Goal: Task Accomplishment & Management: Complete application form

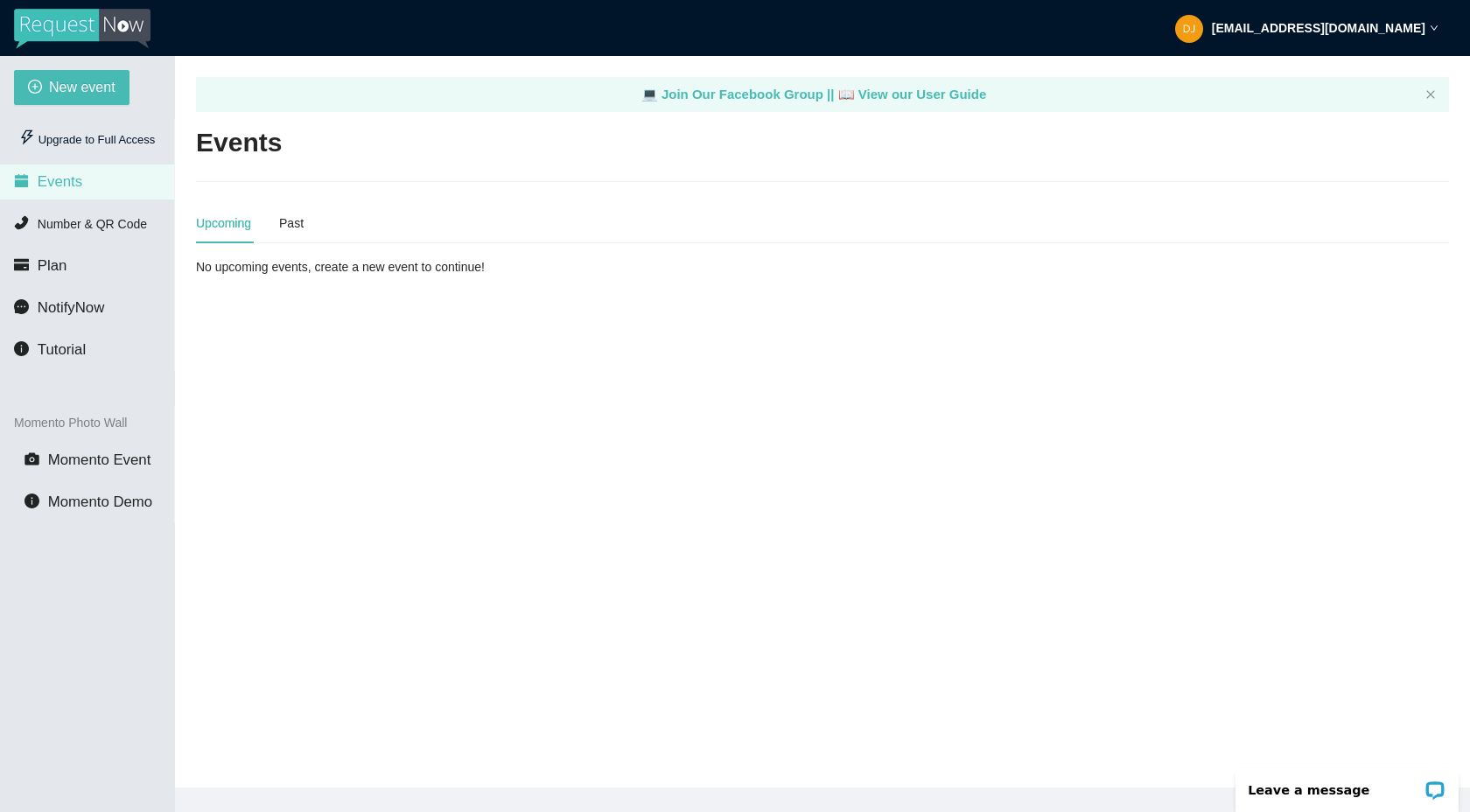
click at [278, 223] on div "Upcoming Past" at bounding box center [250, 222] width 108 height 40
click at [296, 225] on div "Past" at bounding box center [291, 222] width 24 height 19
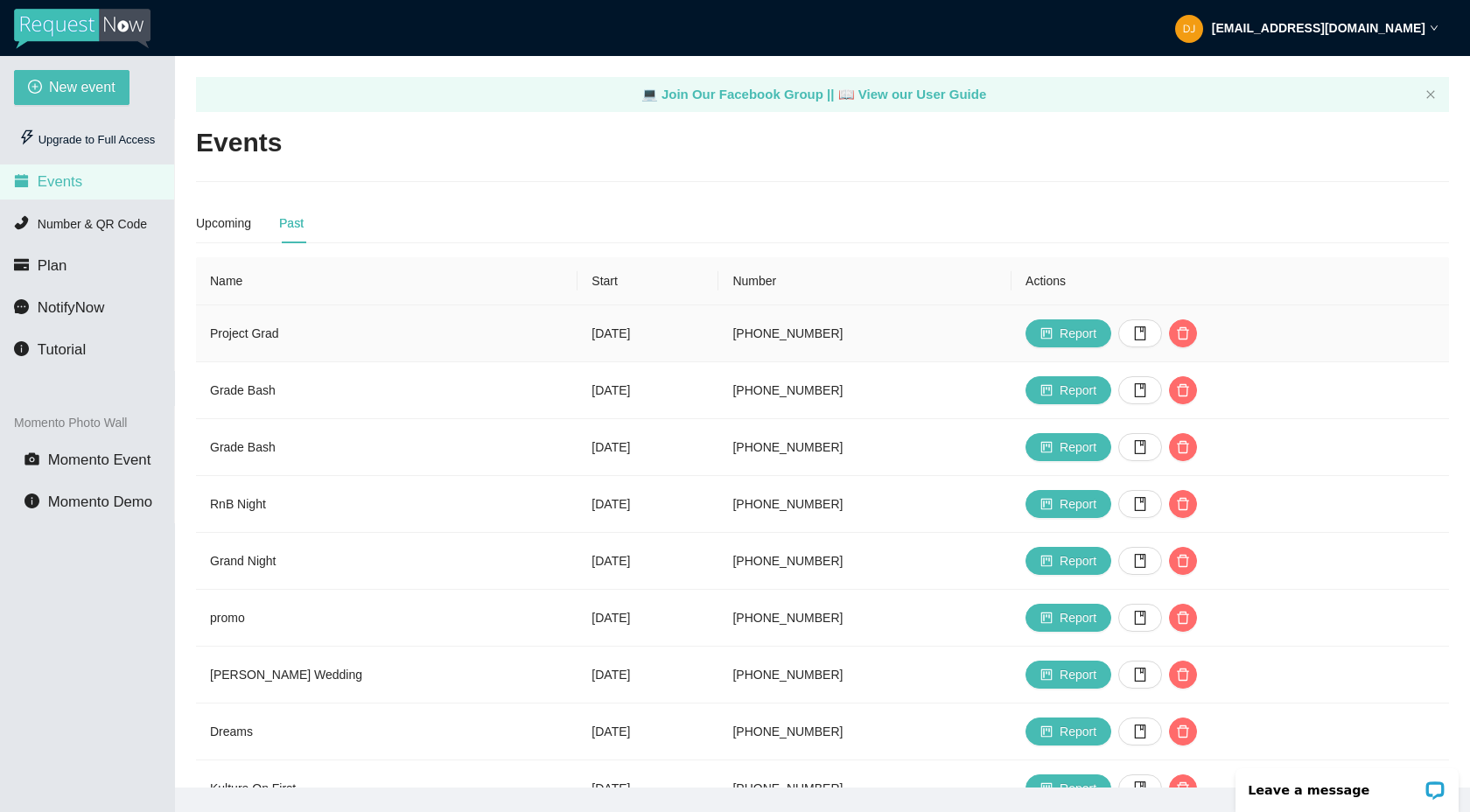
click at [235, 327] on td "Project Grad" at bounding box center [387, 333] width 381 height 57
drag, startPoint x: 266, startPoint y: 339, endPoint x: 291, endPoint y: 334, distance: 25.5
click at [267, 339] on td "Project Grad" at bounding box center [387, 333] width 381 height 57
click at [578, 314] on td "[DATE]" at bounding box center [648, 333] width 141 height 57
click at [1093, 342] on span "Report" at bounding box center [1077, 333] width 37 height 19
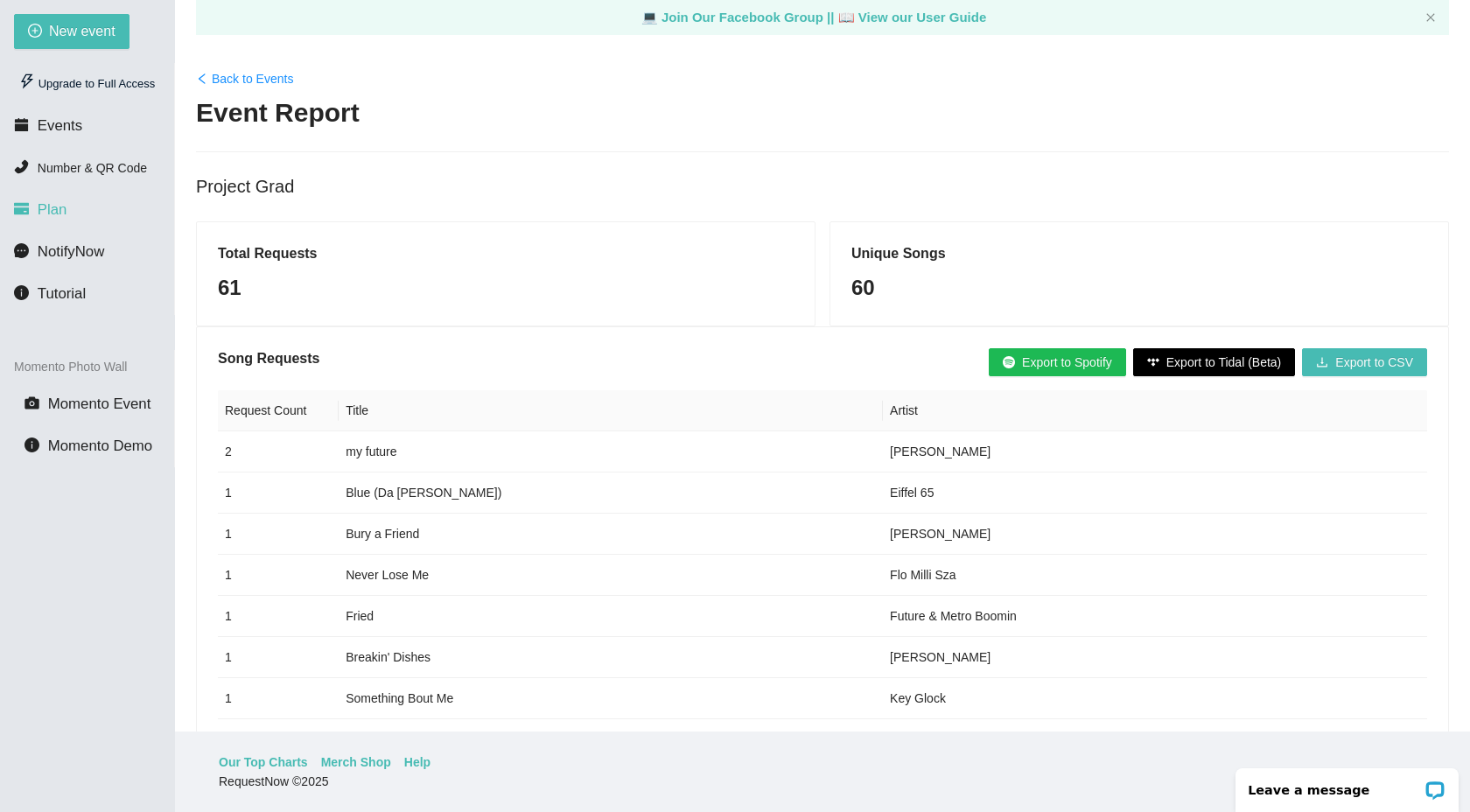
click at [98, 199] on li "Plan" at bounding box center [86, 209] width 174 height 35
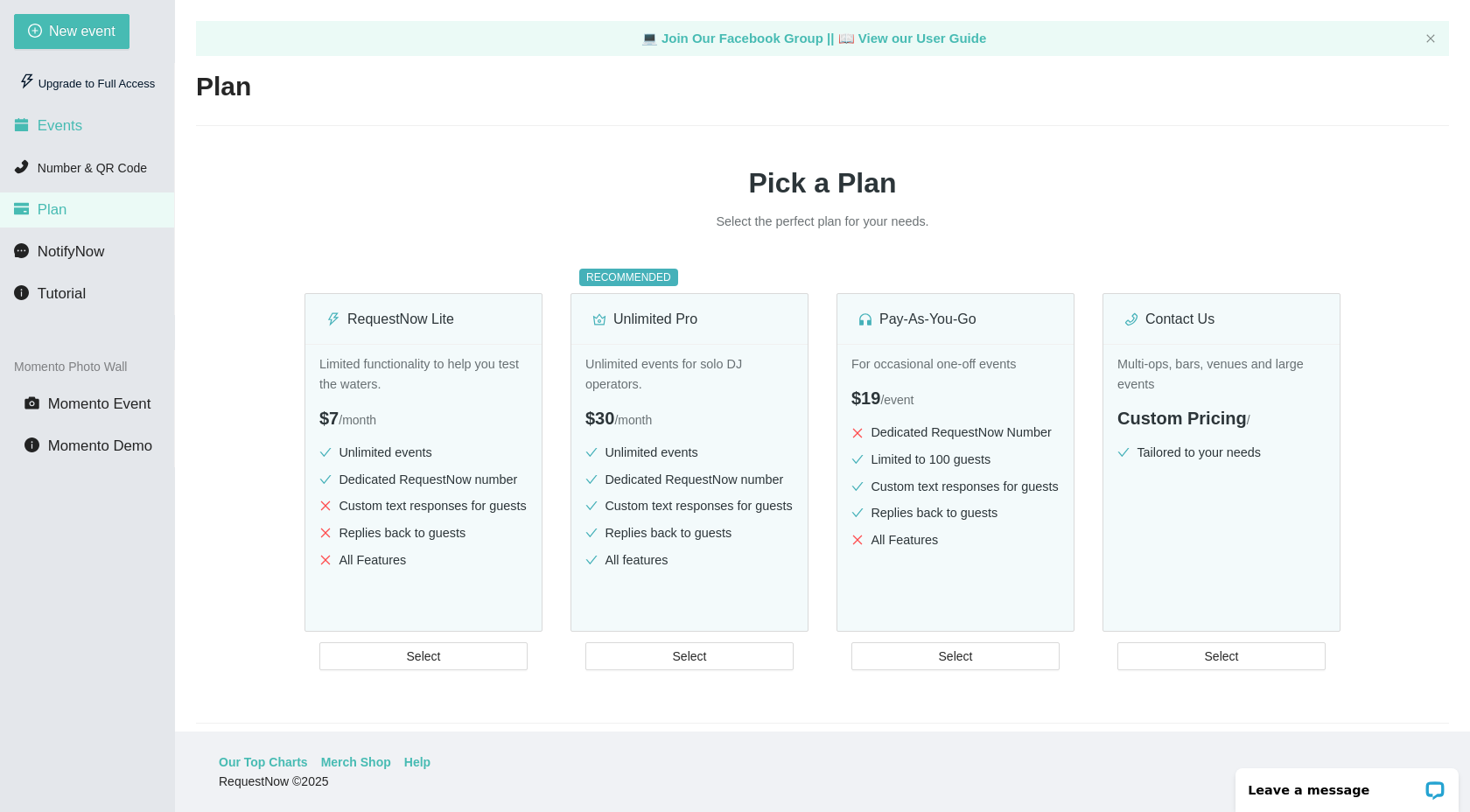
click at [66, 128] on span "Events" at bounding box center [60, 126] width 45 height 17
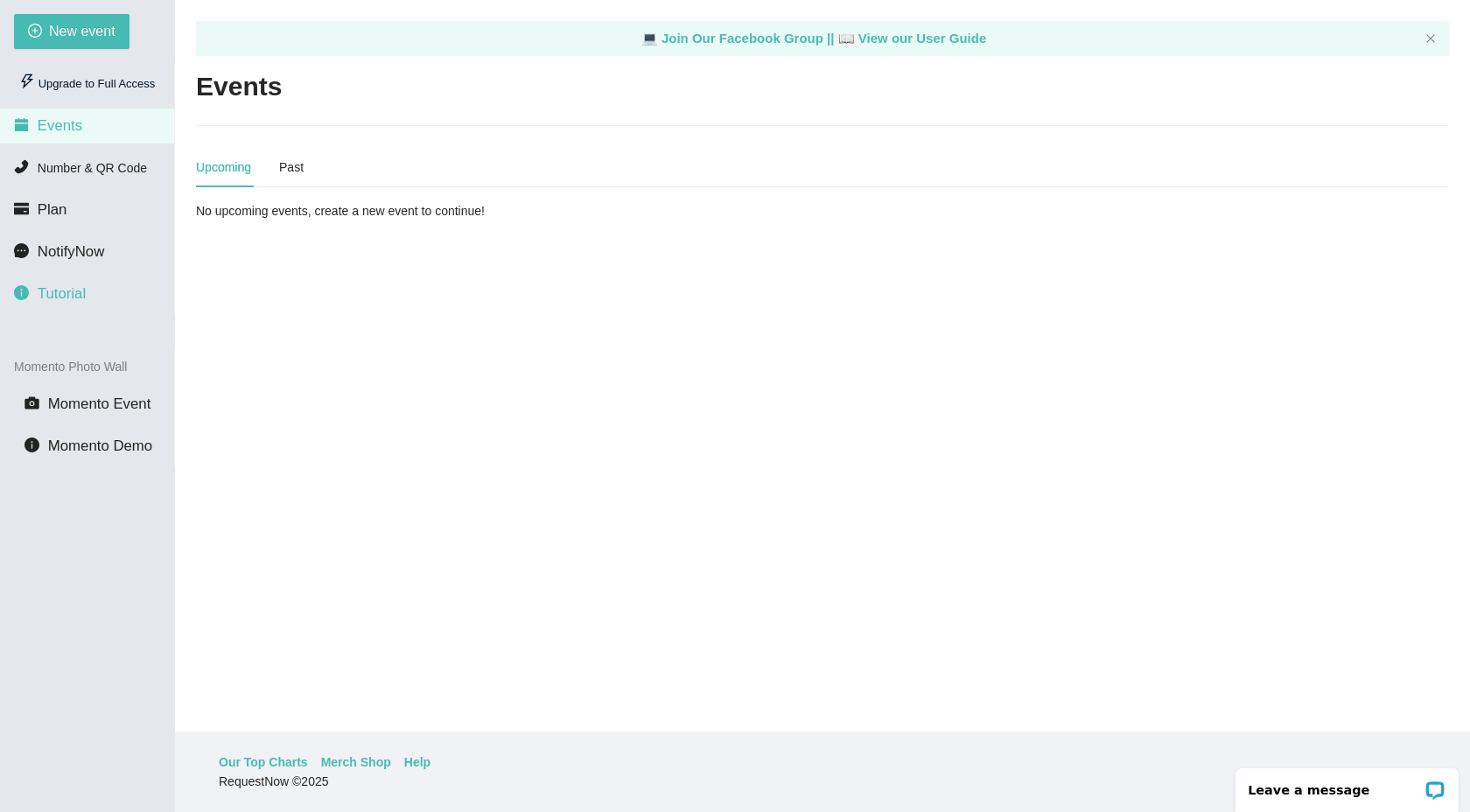
click at [69, 296] on span "Tutorial" at bounding box center [61, 294] width 48 height 17
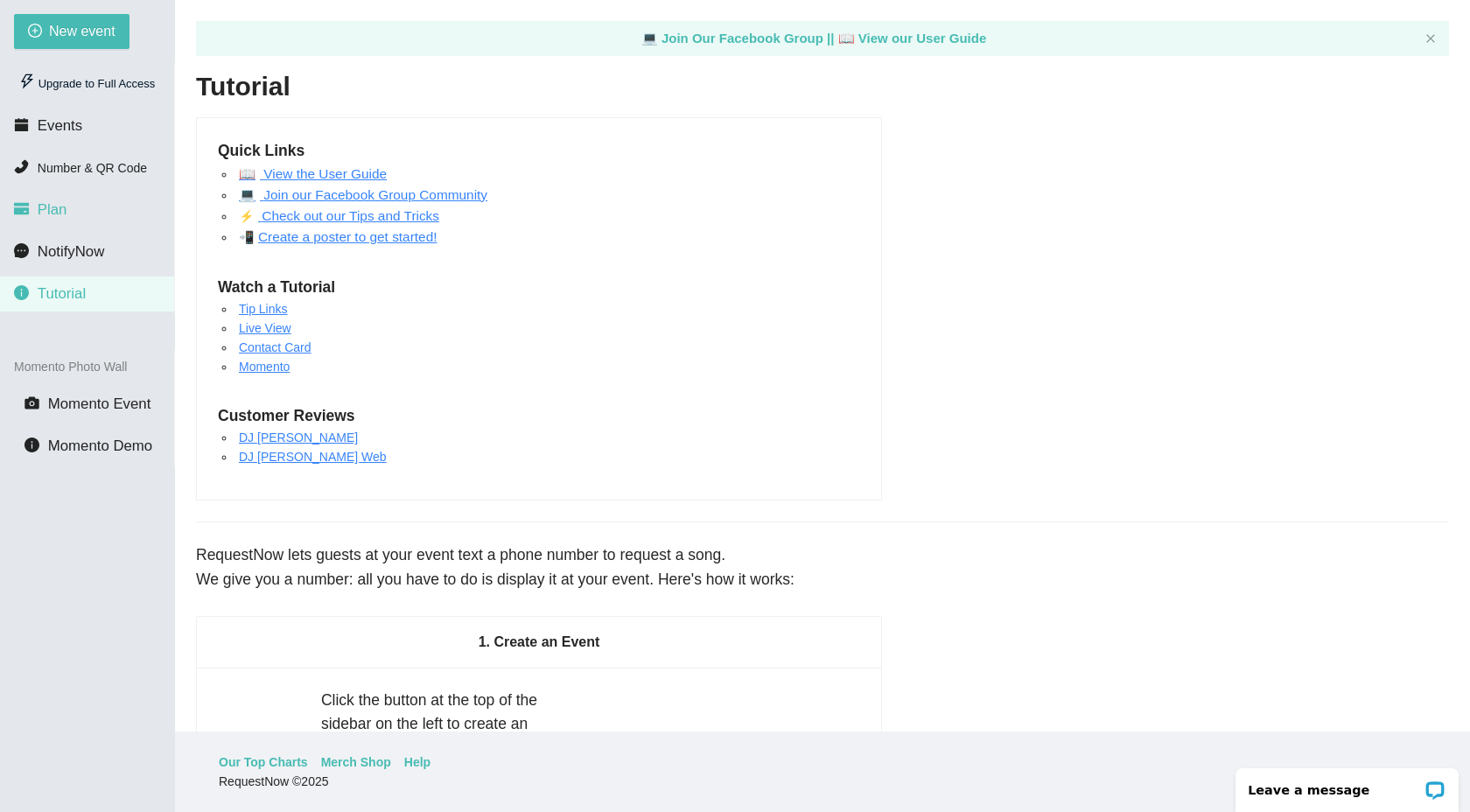
click at [55, 222] on li "Plan" at bounding box center [86, 209] width 174 height 35
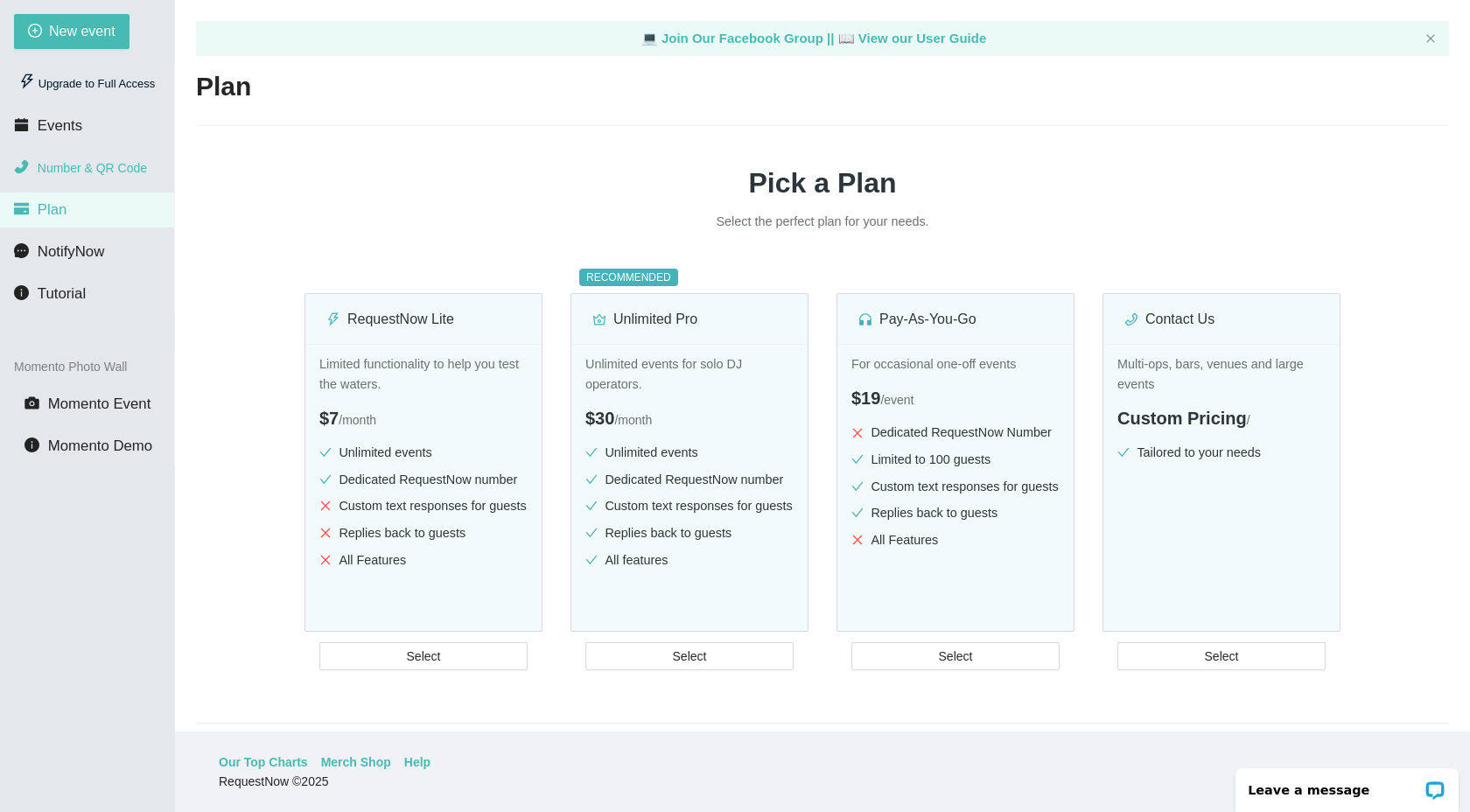
click at [114, 168] on span "Number & QR Code" at bounding box center [92, 167] width 109 height 14
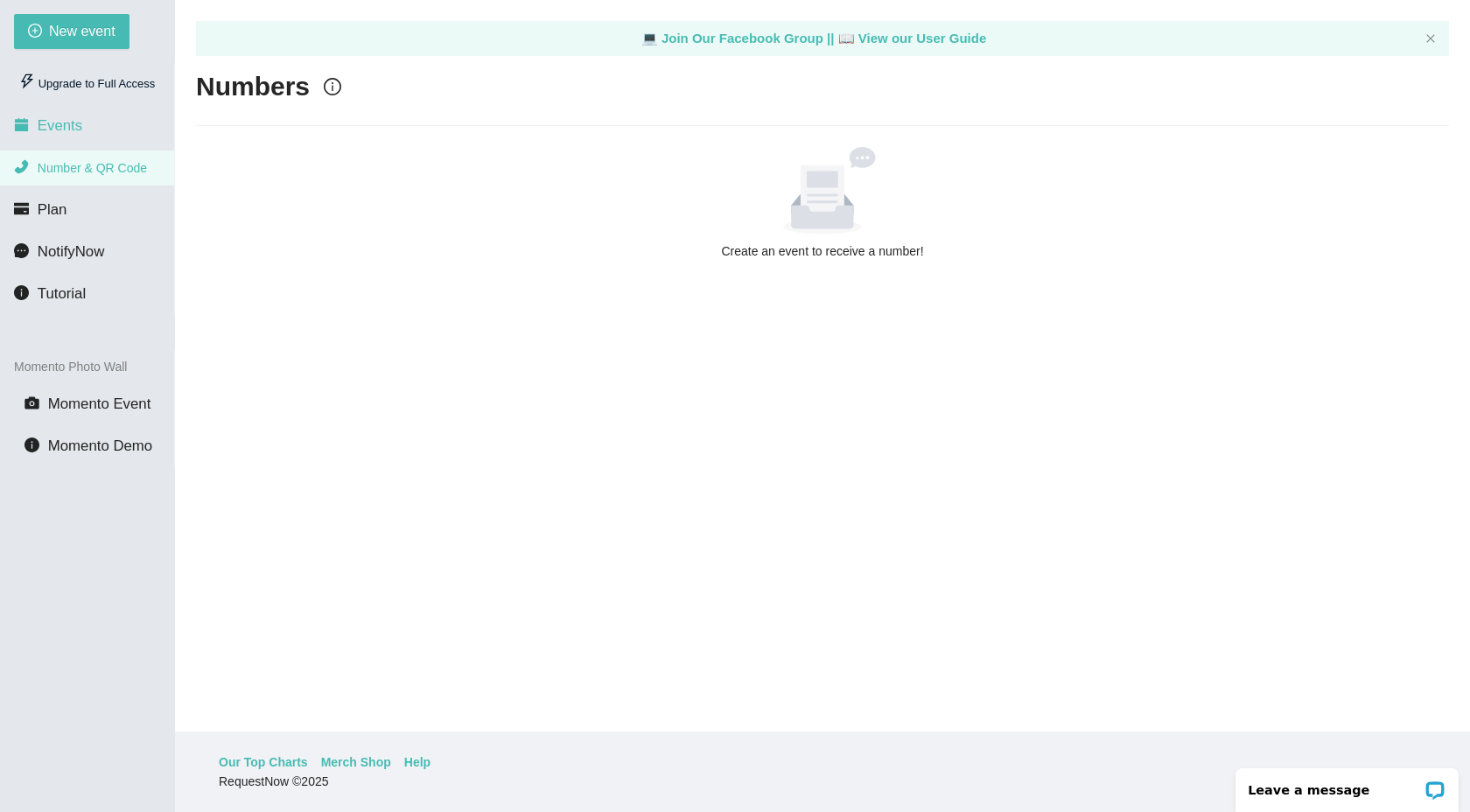
click at [87, 134] on li "Events" at bounding box center [86, 126] width 174 height 35
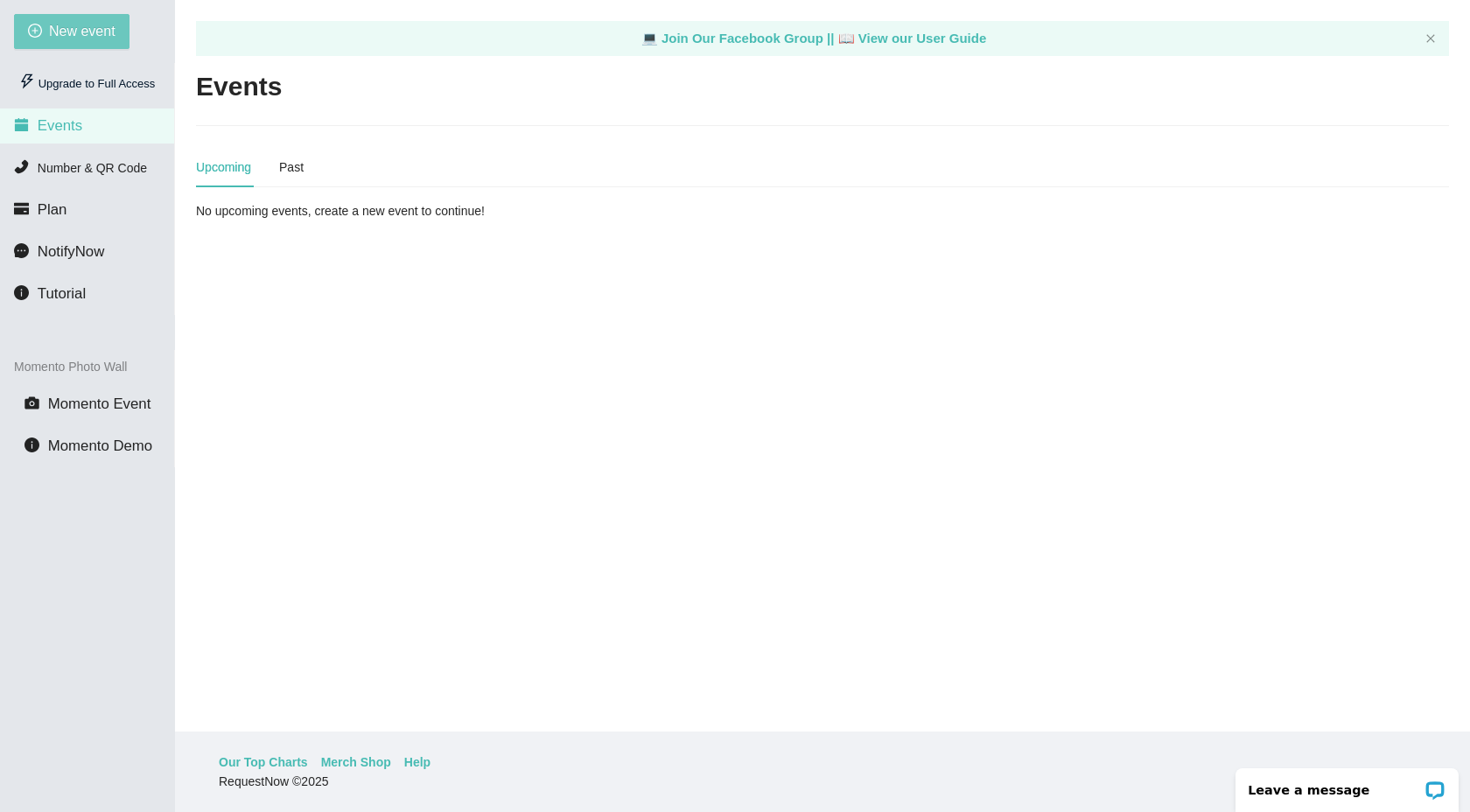
click at [106, 39] on span "New event" at bounding box center [82, 30] width 67 height 22
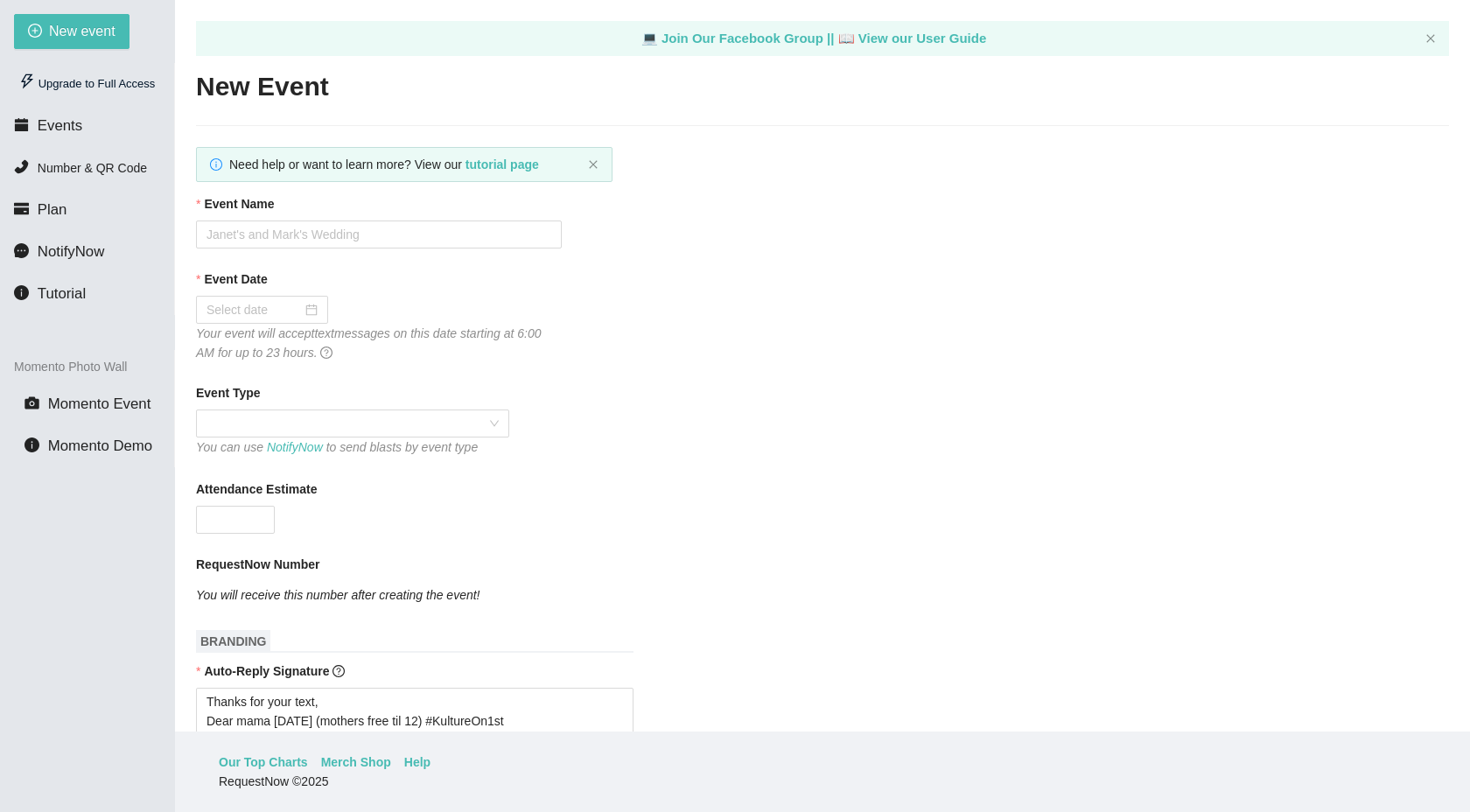
type textarea "Thanks for your text, Dear mama [DATE] (mothers free til 12) #KultureOn1st"
click at [303, 311] on div at bounding box center [262, 310] width 111 height 19
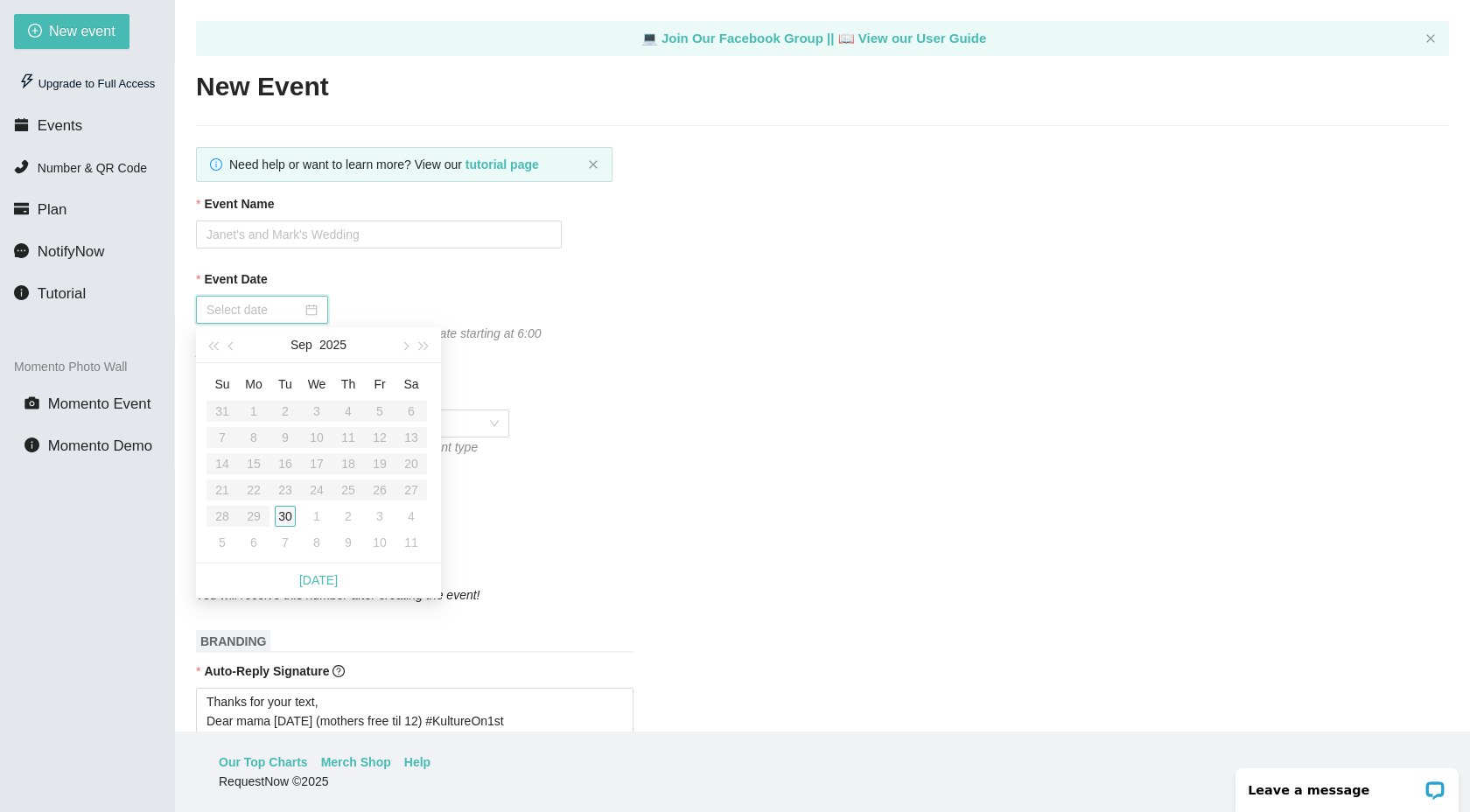
type input "[DATE]"
click at [287, 513] on div "30" at bounding box center [286, 515] width 21 height 21
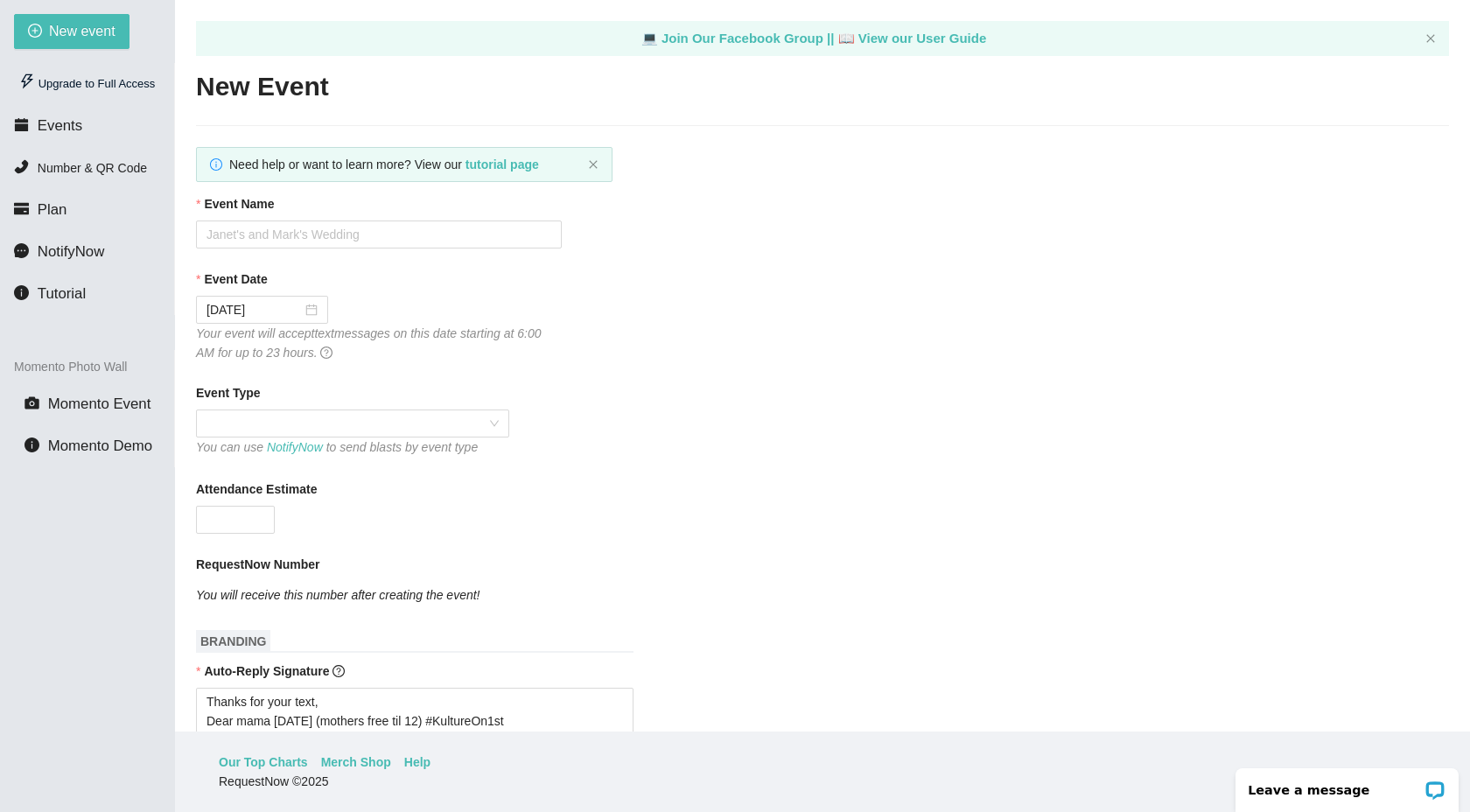
click at [485, 441] on div "You can use NotifyNow to send blasts by event type" at bounding box center [353, 447] width 314 height 19
click at [425, 444] on div "You can use NotifyNow to send blasts by event type" at bounding box center [353, 447] width 314 height 19
click at [453, 434] on span at bounding box center [352, 423] width 292 height 26
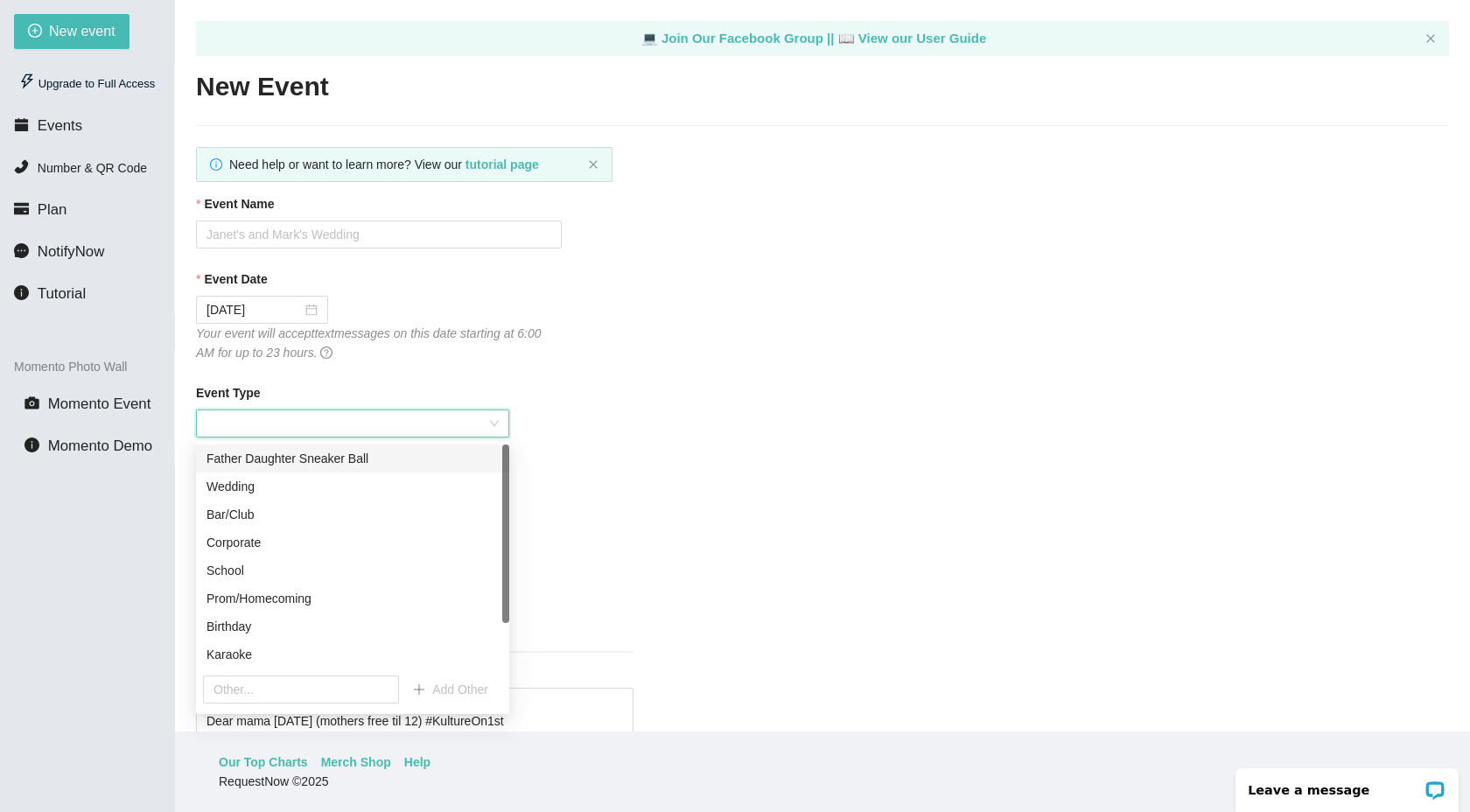
click at [491, 424] on span at bounding box center [352, 423] width 292 height 26
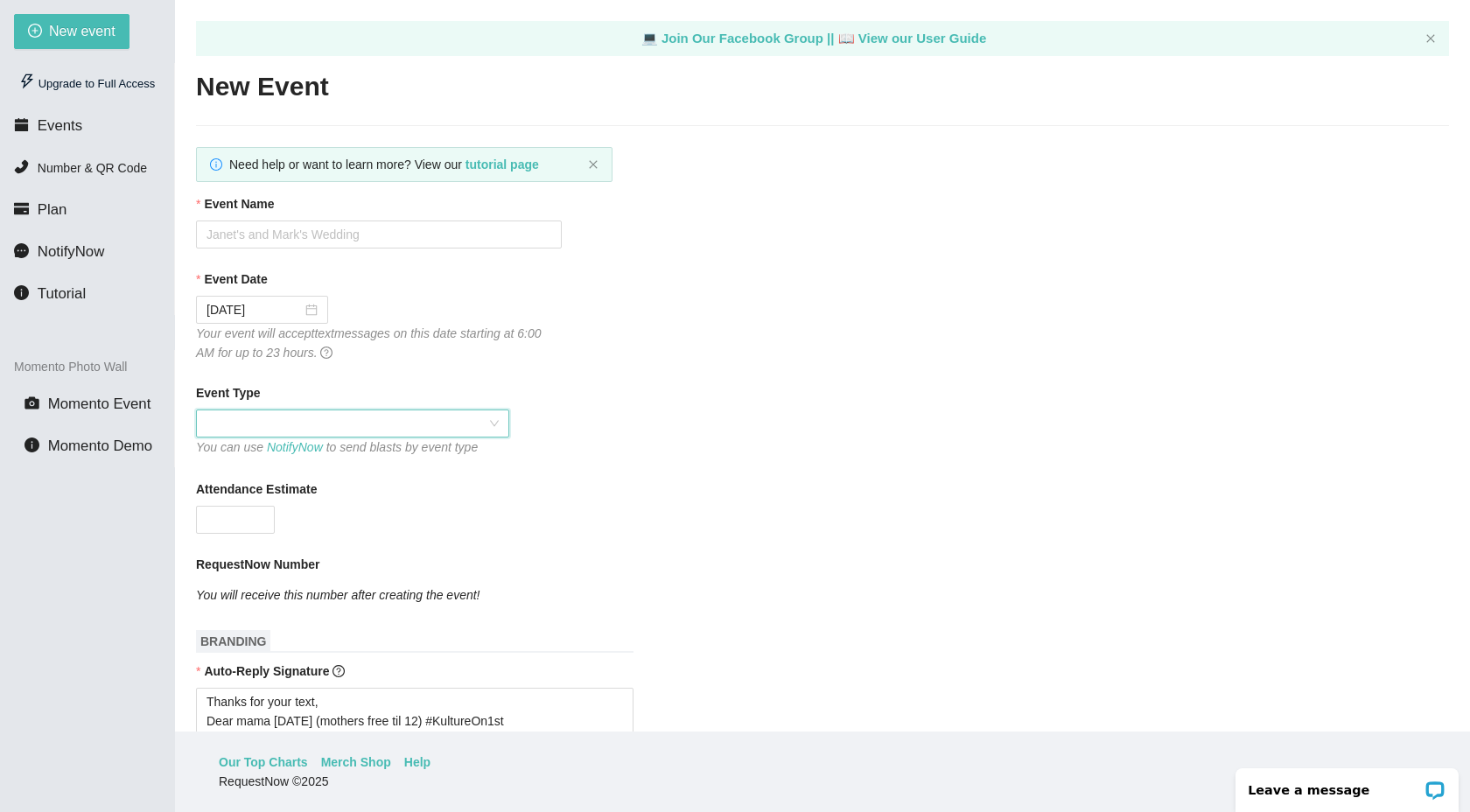
click at [378, 445] on div "You can use NotifyNow to send blasts by event type" at bounding box center [353, 447] width 314 height 19
click at [472, 421] on span at bounding box center [352, 423] width 292 height 26
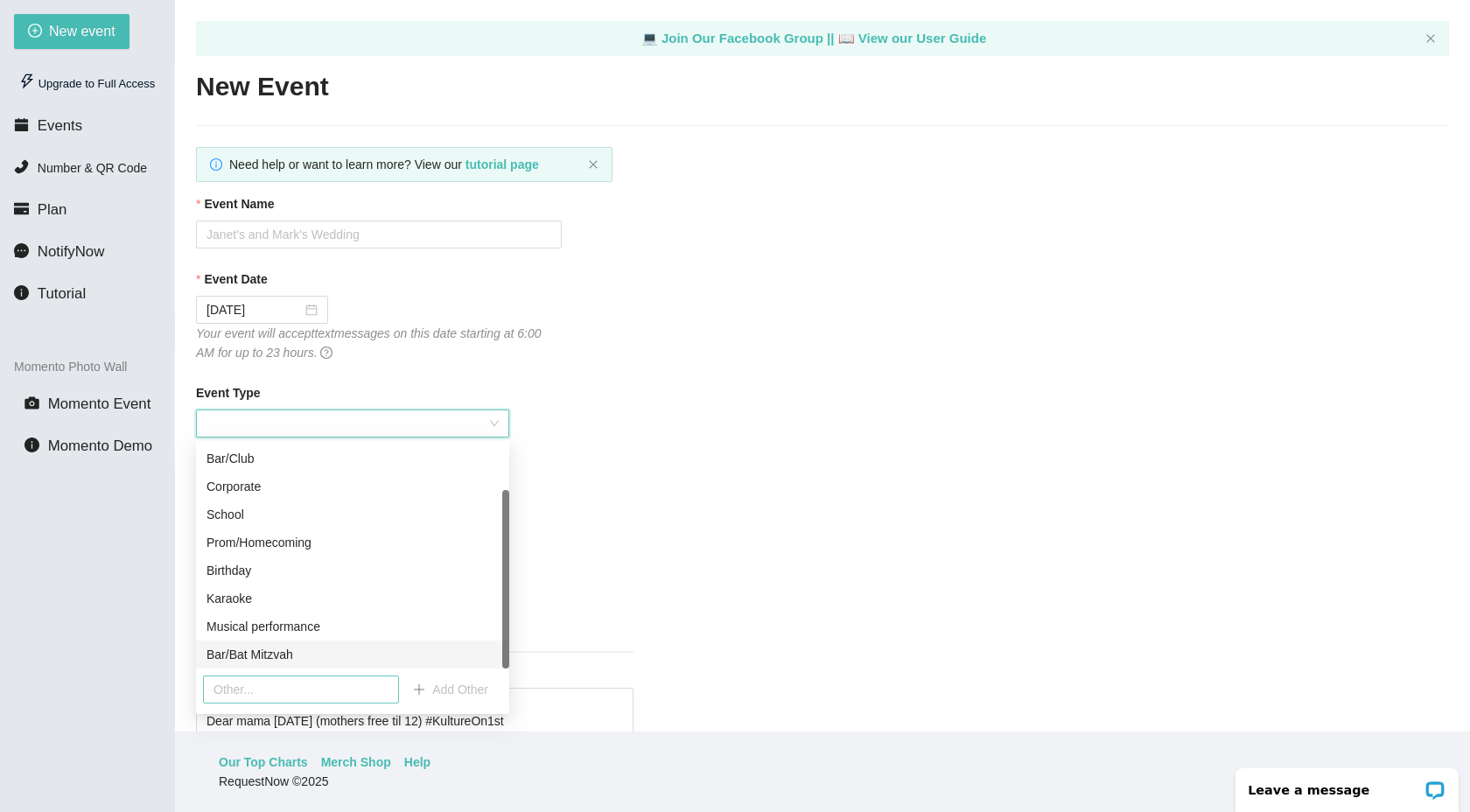
scroll to position [53, 0]
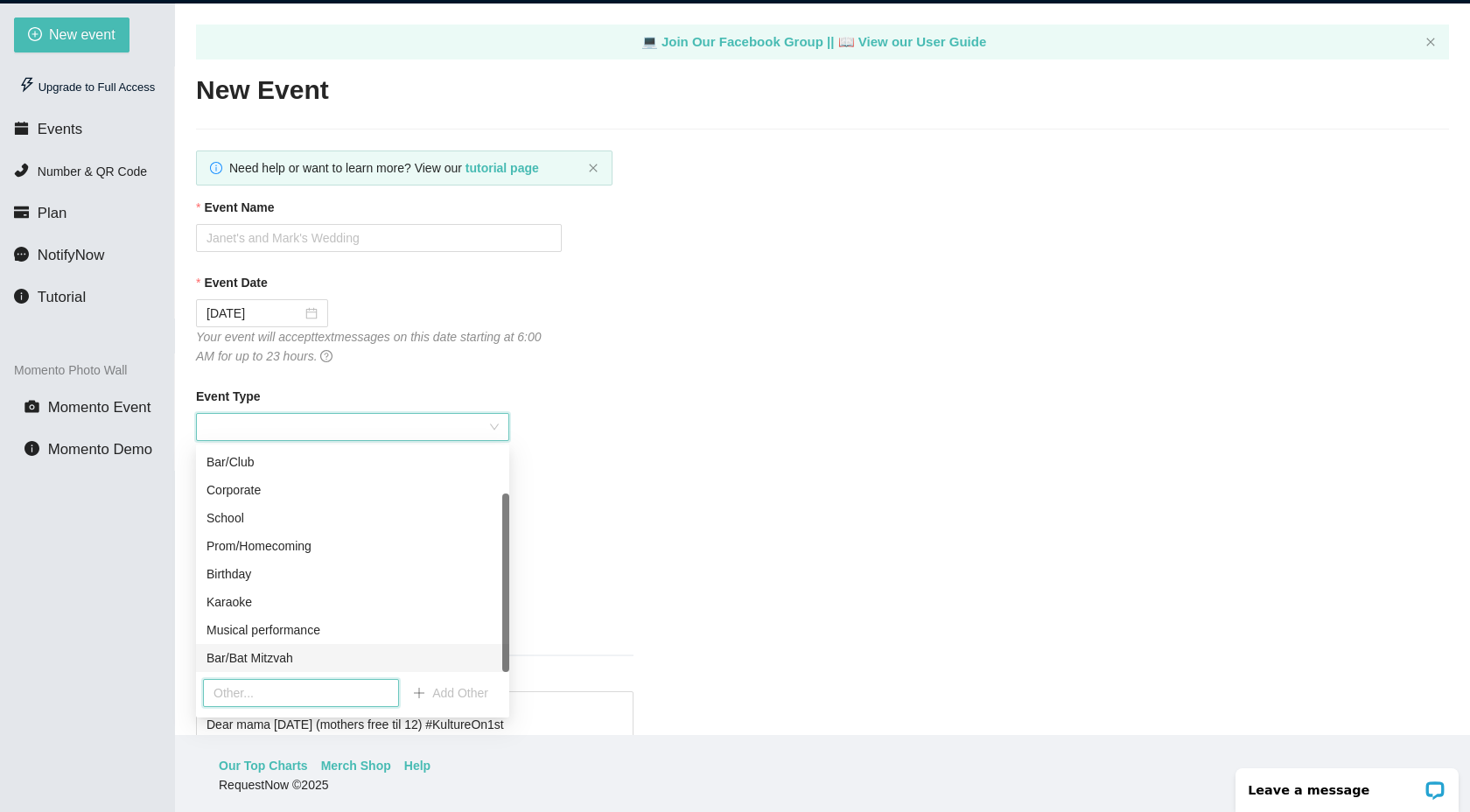
click at [337, 685] on input "text" at bounding box center [301, 693] width 196 height 28
click at [270, 536] on div "Prom/Homecoming" at bounding box center [352, 545] width 292 height 19
type textarea "Thanks for your text, Dear mama [DATE] (mothers free til 12) #KultureOn1st"
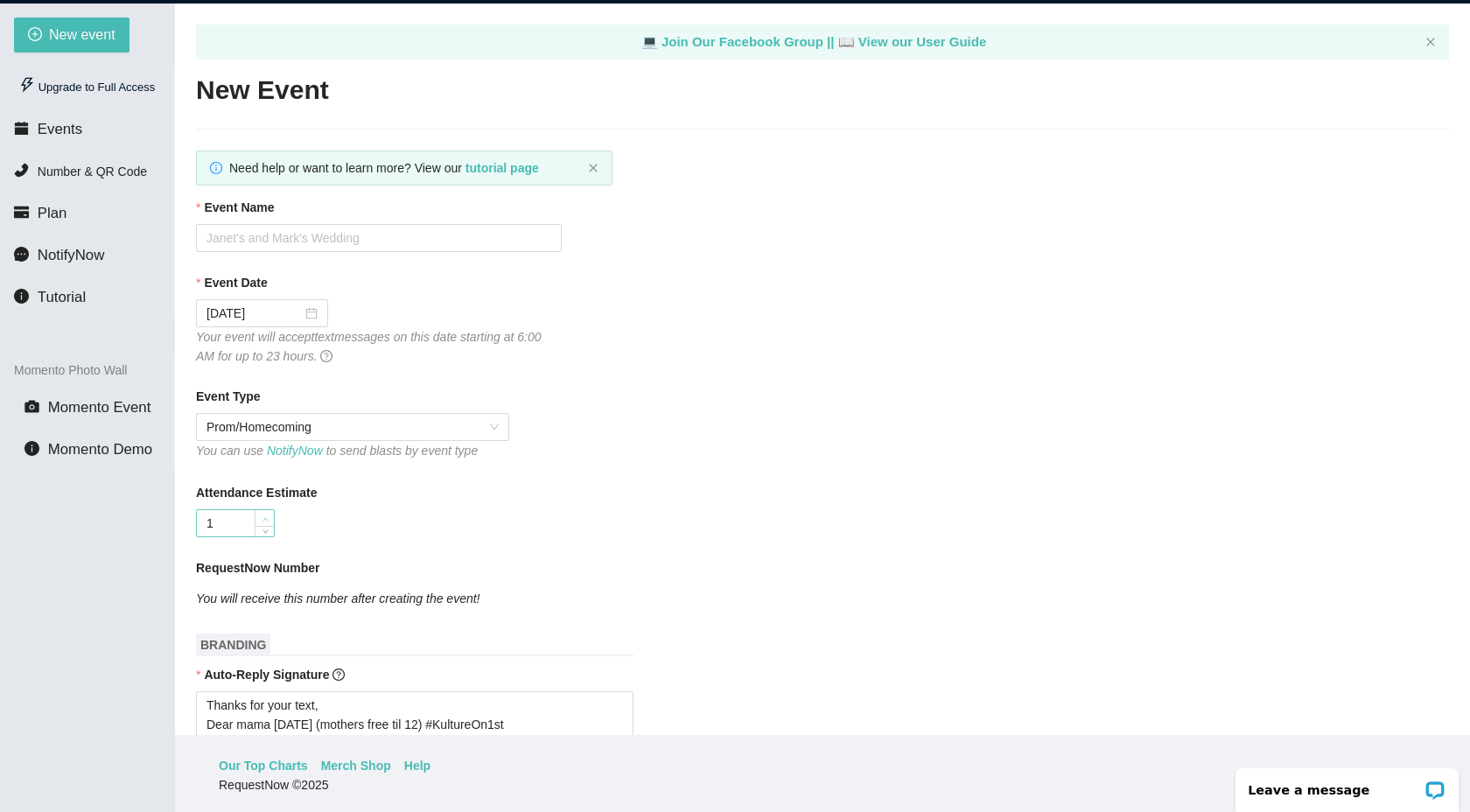
click at [268, 518] on icon "up" at bounding box center [265, 519] width 7 height 7
drag, startPoint x: 237, startPoint y: 527, endPoint x: 137, endPoint y: 515, distance: 100.7
click at [138, 513] on section "New event Upgrade to Full Access Events Number & QR Code Plan NotifyNow Tutoria…" at bounding box center [735, 409] width 1470 height 812
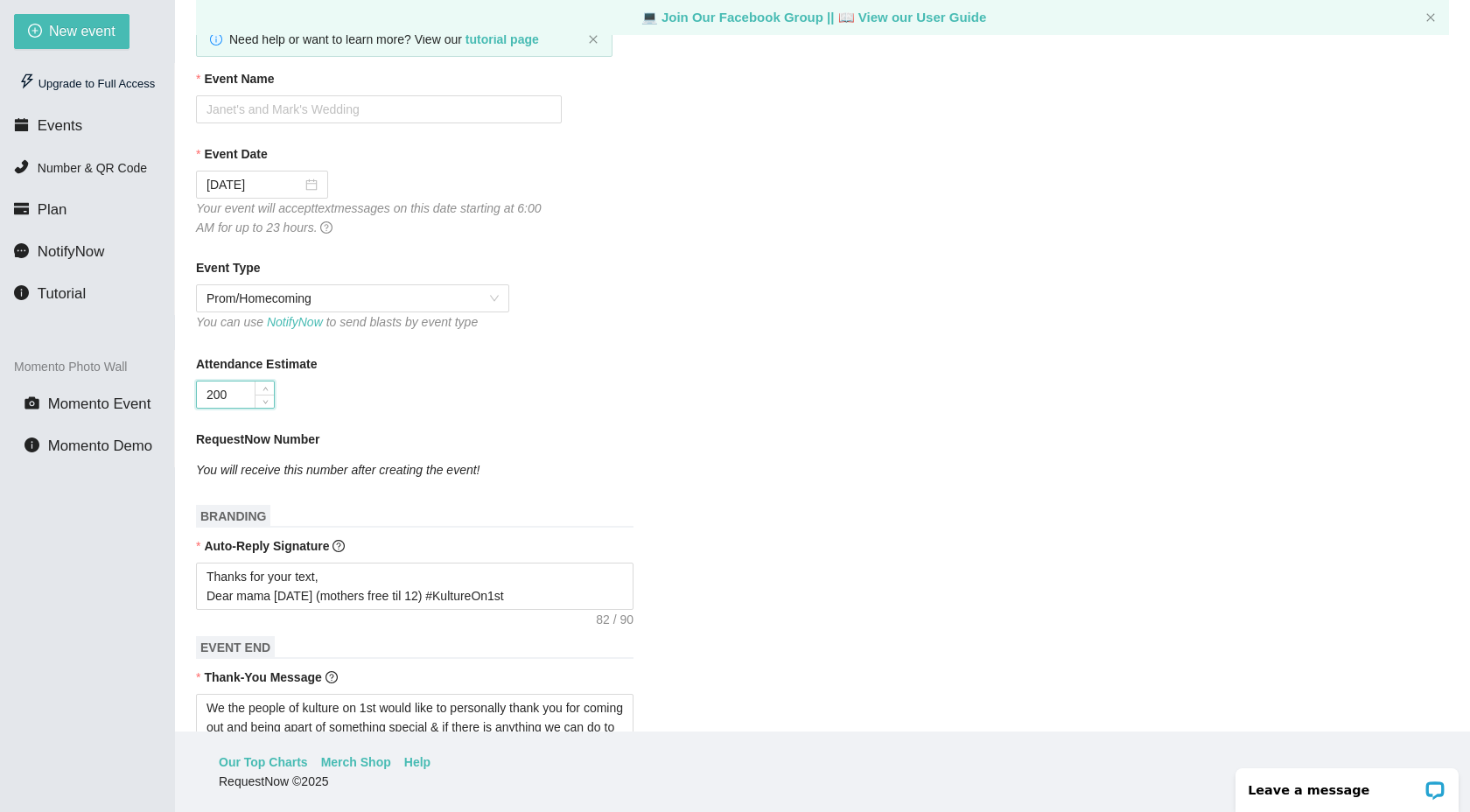
scroll to position [0, 0]
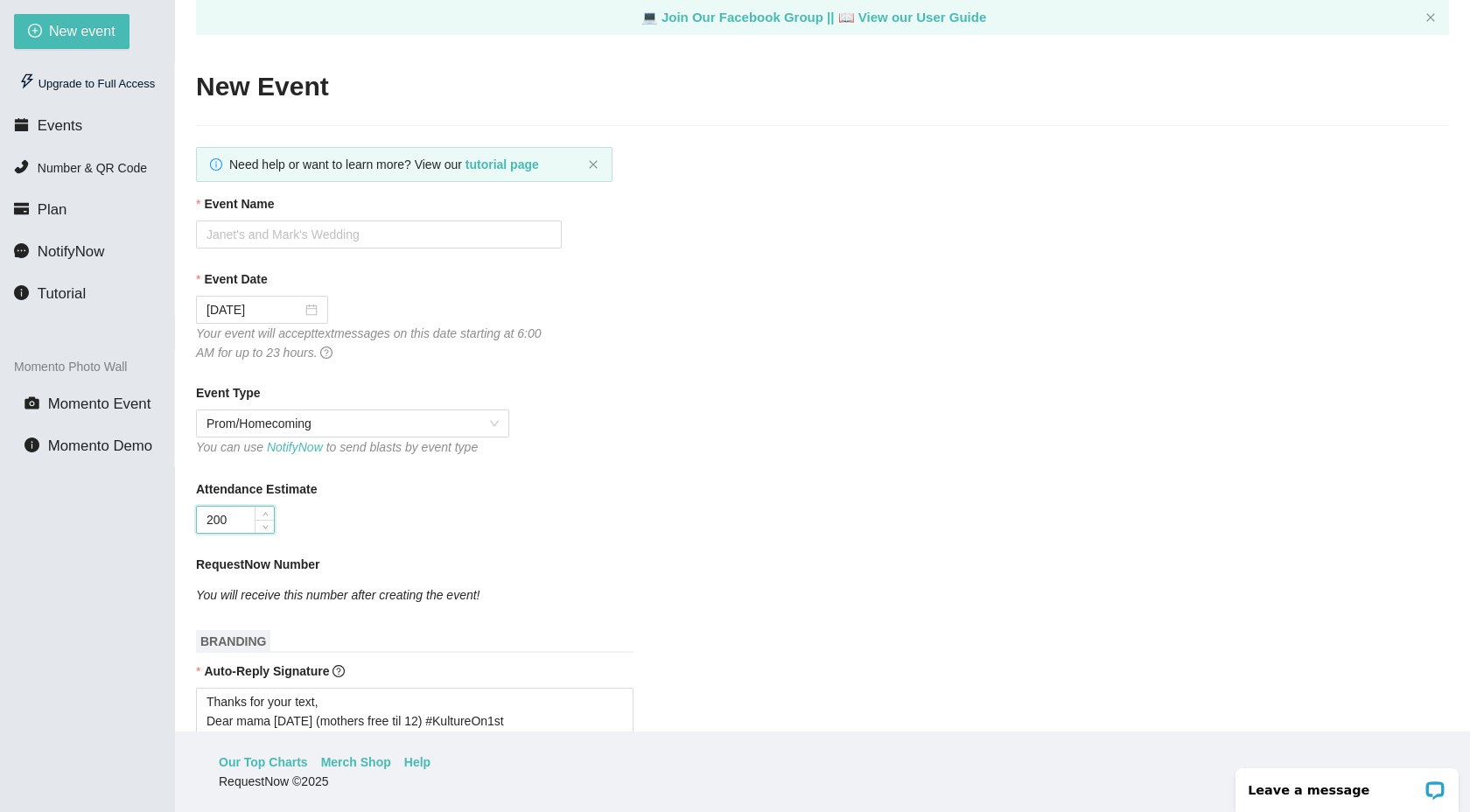
type input "200"
